Goal: Find specific page/section: Find specific page/section

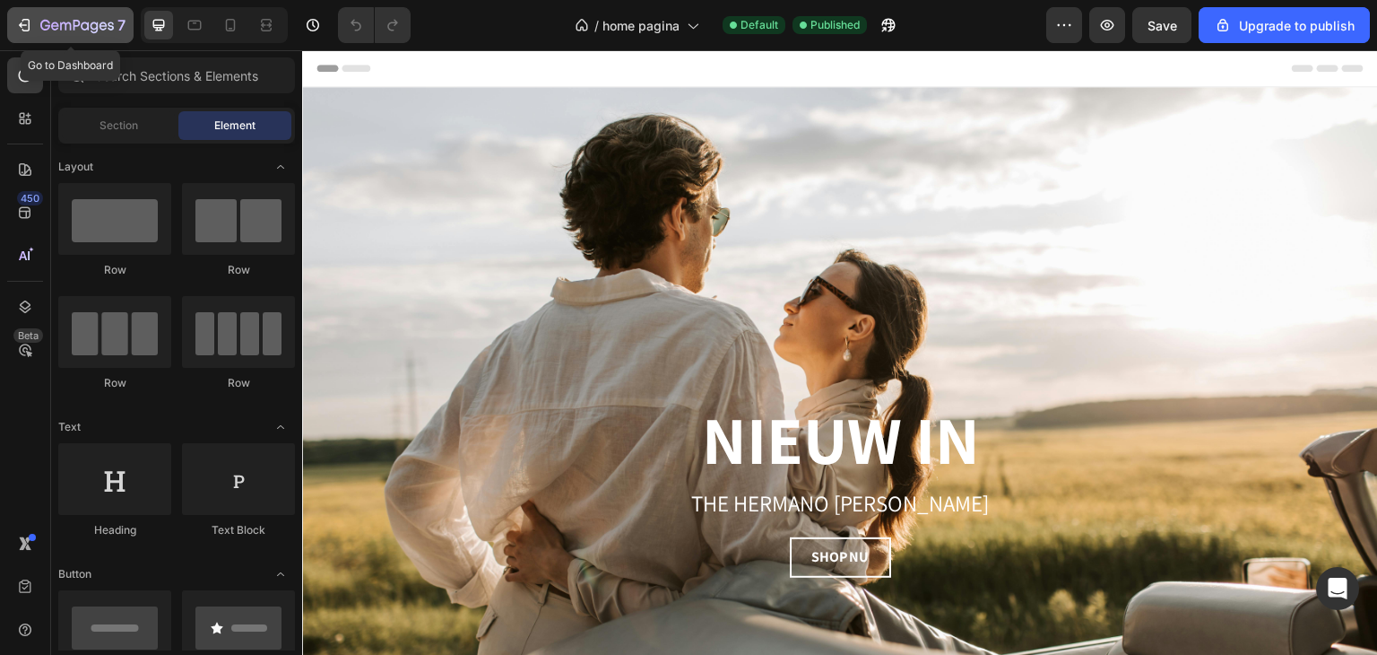
click at [29, 20] on icon "button" at bounding box center [26, 25] width 8 height 13
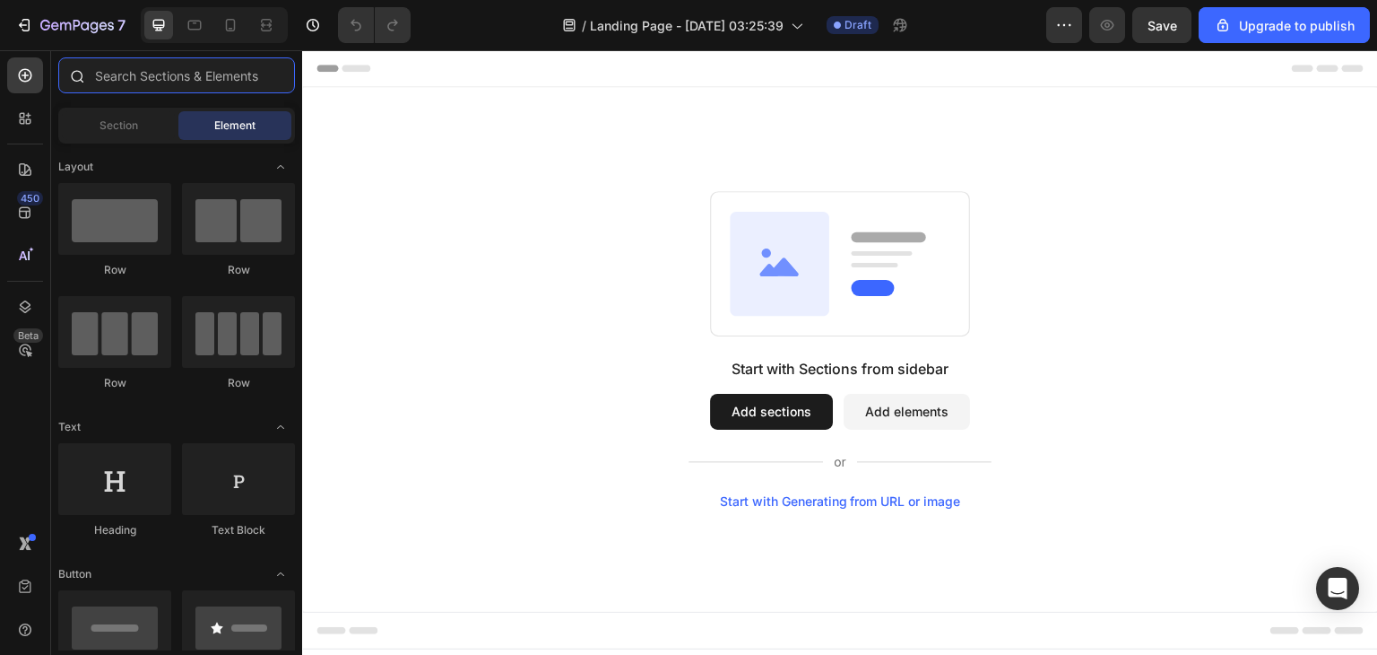
click at [155, 78] on input "text" at bounding box center [176, 75] width 237 height 36
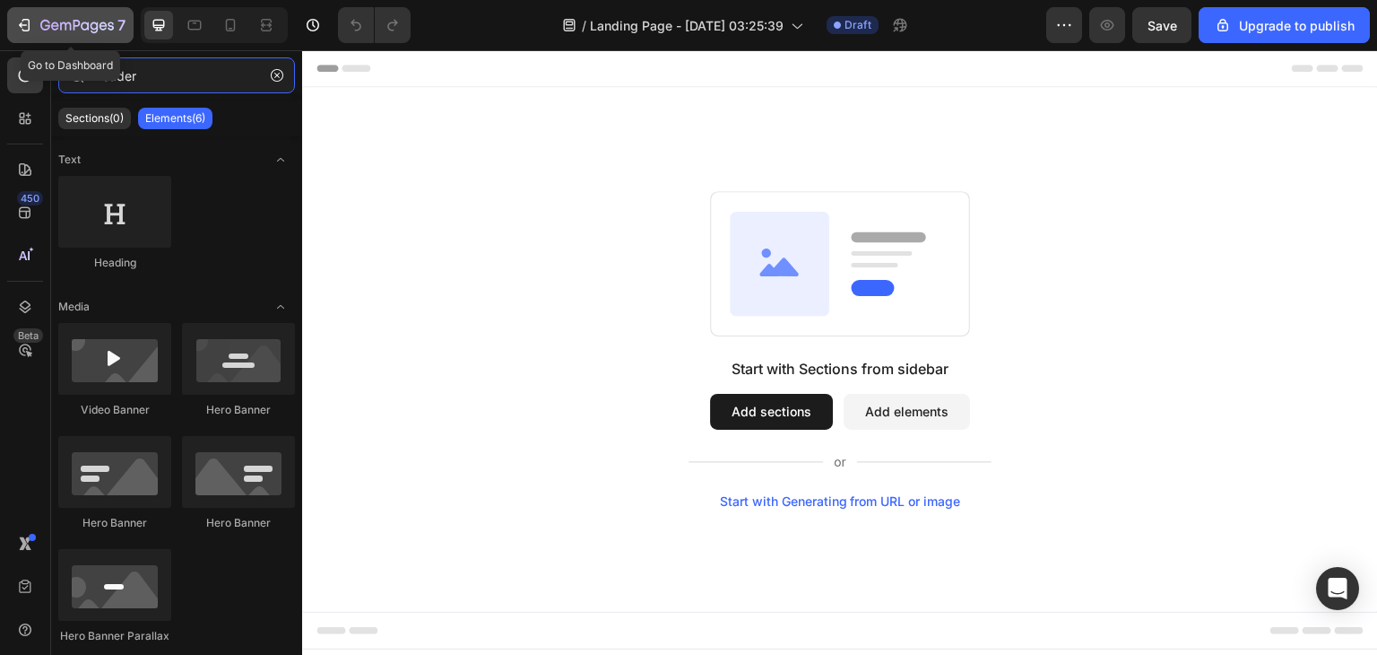
type input "header"
click at [22, 32] on icon "button" at bounding box center [24, 25] width 18 height 18
